Goal: Information Seeking & Learning: Check status

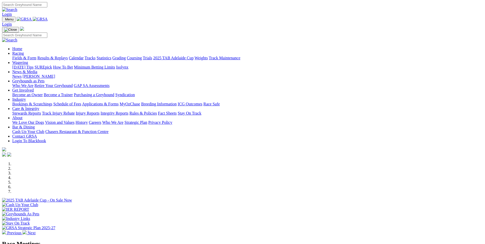
click at [52, 102] on link "Bookings & Scratchings" at bounding box center [32, 104] width 40 height 4
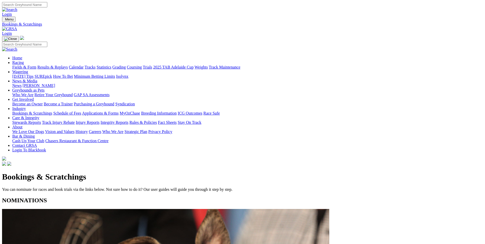
click at [126, 65] on link "Grading" at bounding box center [118, 67] width 13 height 4
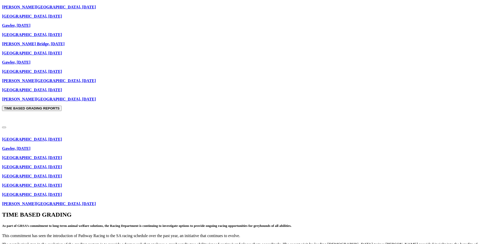
scroll to position [272, 0]
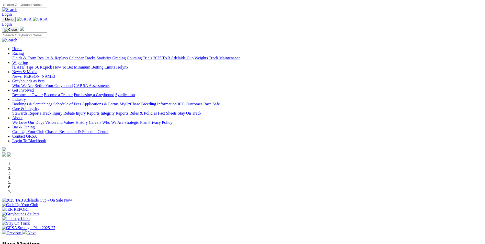
scroll to position [123, 0]
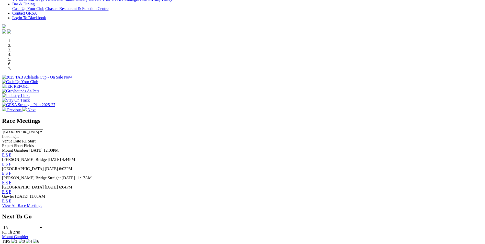
click at [11, 189] on link "F" at bounding box center [10, 191] width 2 height 4
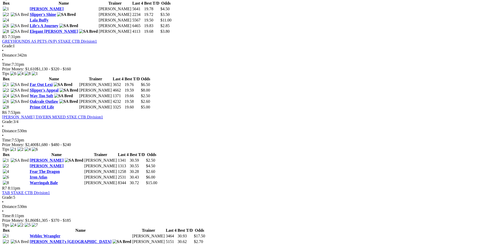
scroll to position [553, 0]
